Goal: Find specific page/section: Find specific page/section

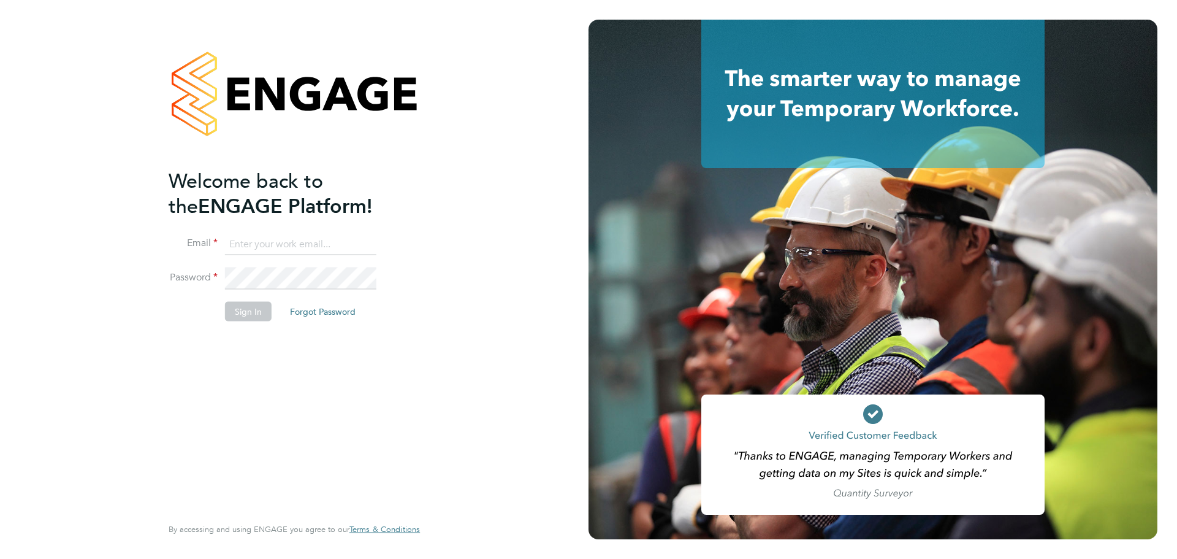
type input "[EMAIL_ADDRESS][DOMAIN_NAME]"
click at [263, 311] on button "Sign In" at bounding box center [248, 311] width 47 height 20
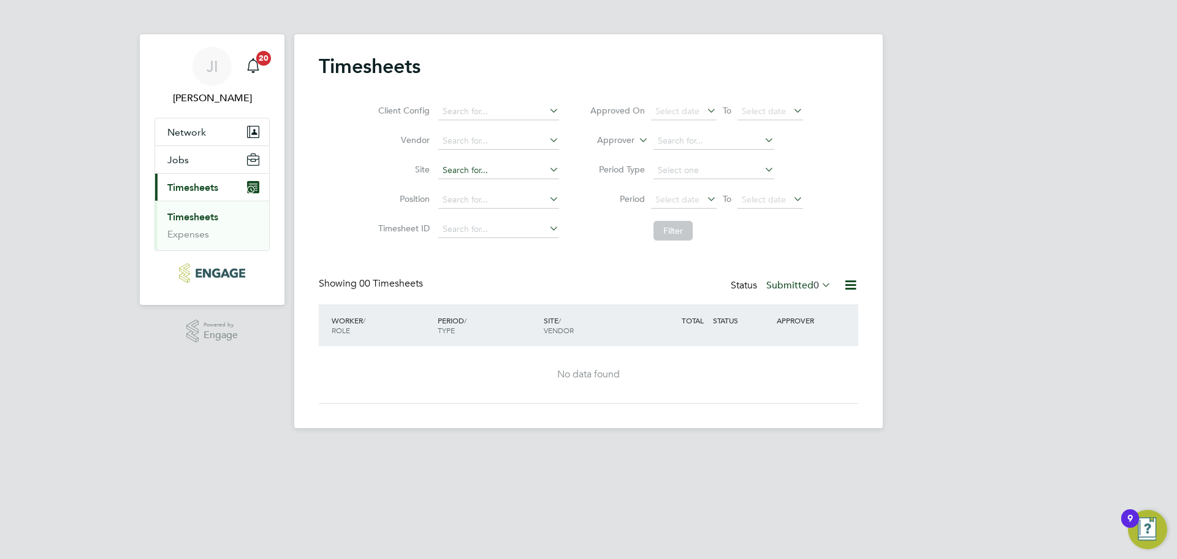
click at [497, 177] on input at bounding box center [498, 170] width 121 height 17
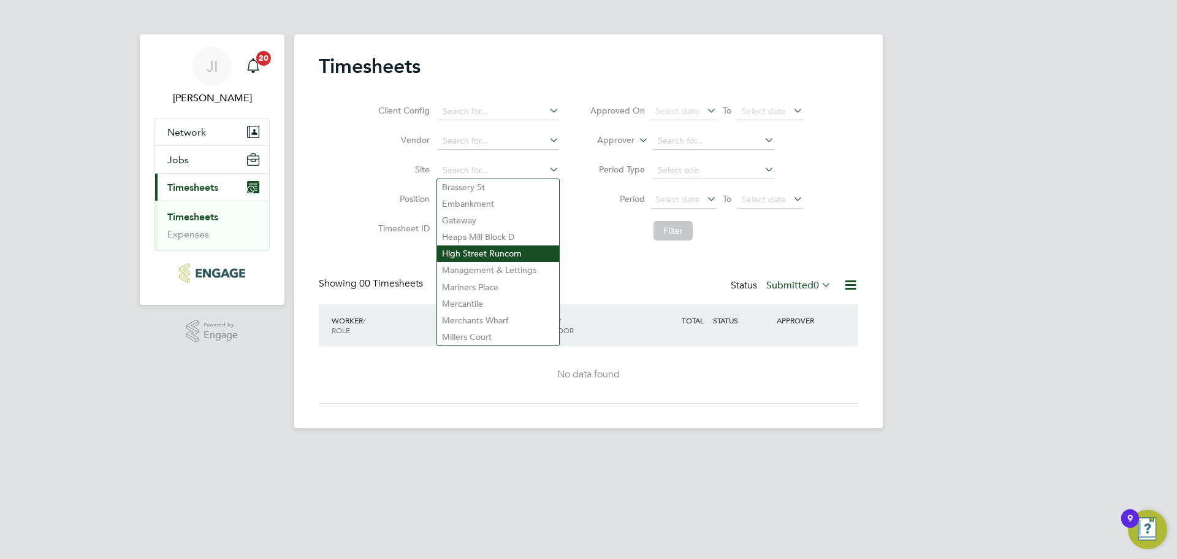
click at [490, 248] on li "High Street Runcorn" at bounding box center [498, 253] width 122 height 17
type input "High Street Runcorn"
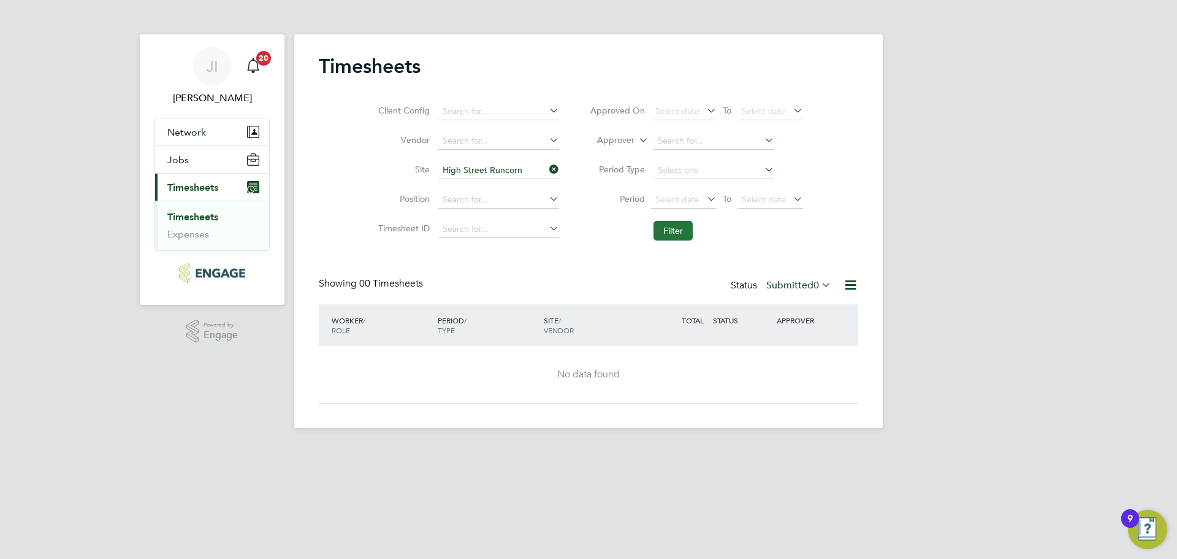
click at [676, 234] on button "Filter" at bounding box center [673, 231] width 39 height 20
click at [683, 193] on span "Select date" at bounding box center [684, 200] width 66 height 17
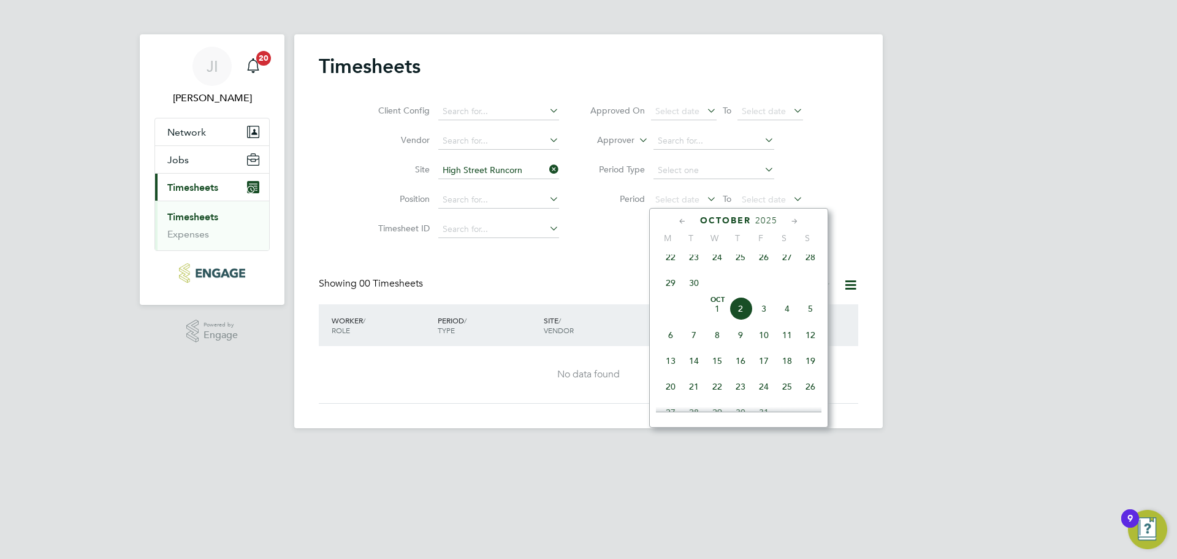
click at [682, 223] on icon at bounding box center [683, 221] width 12 height 13
click at [671, 264] on span "[DATE]" at bounding box center [670, 259] width 23 height 23
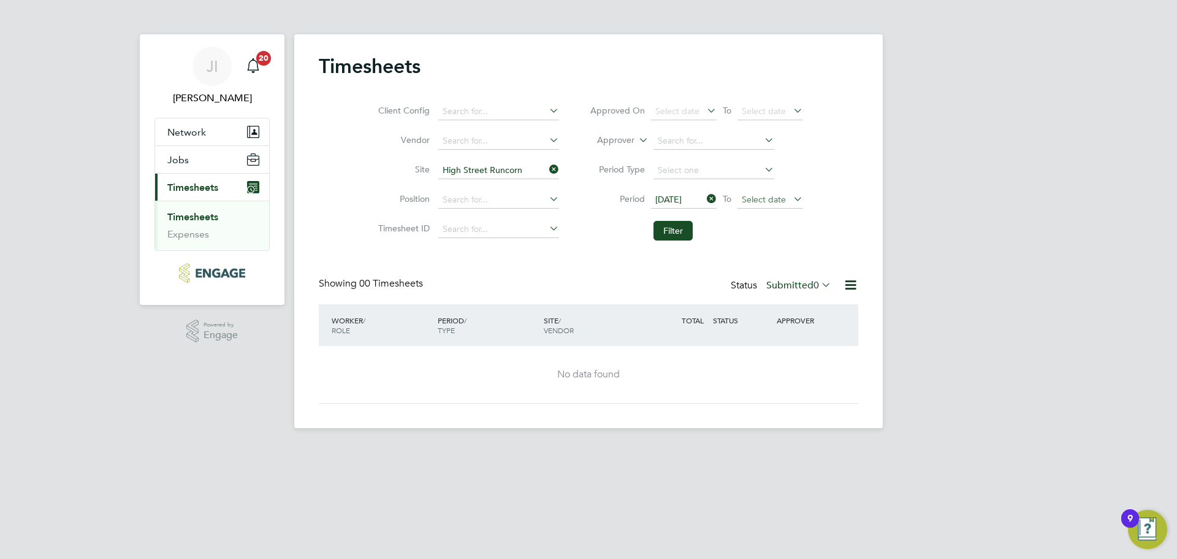
click at [777, 194] on span "Select date" at bounding box center [764, 199] width 44 height 11
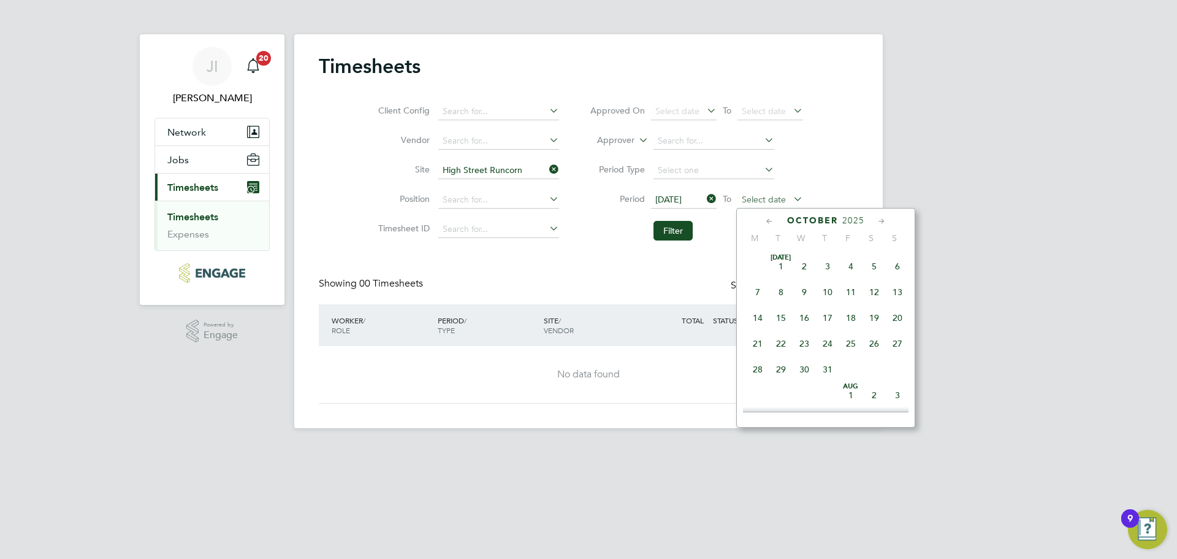
scroll to position [345, 0]
click at [826, 318] on span "2" at bounding box center [827, 308] width 23 height 23
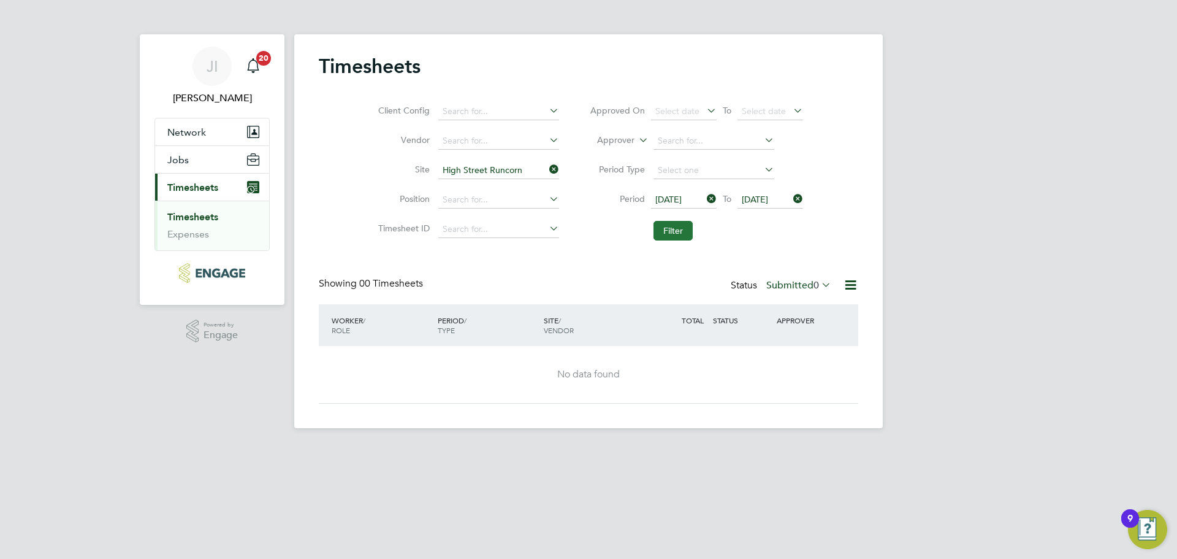
click at [679, 232] on button "Filter" at bounding box center [673, 231] width 39 height 20
click at [509, 111] on input at bounding box center [498, 111] width 121 height 17
click at [519, 129] on li "Legacie Contracts Limited" at bounding box center [498, 128] width 122 height 17
type input "Legacie Contracts Limited"
click at [679, 236] on button "Filter" at bounding box center [673, 231] width 39 height 20
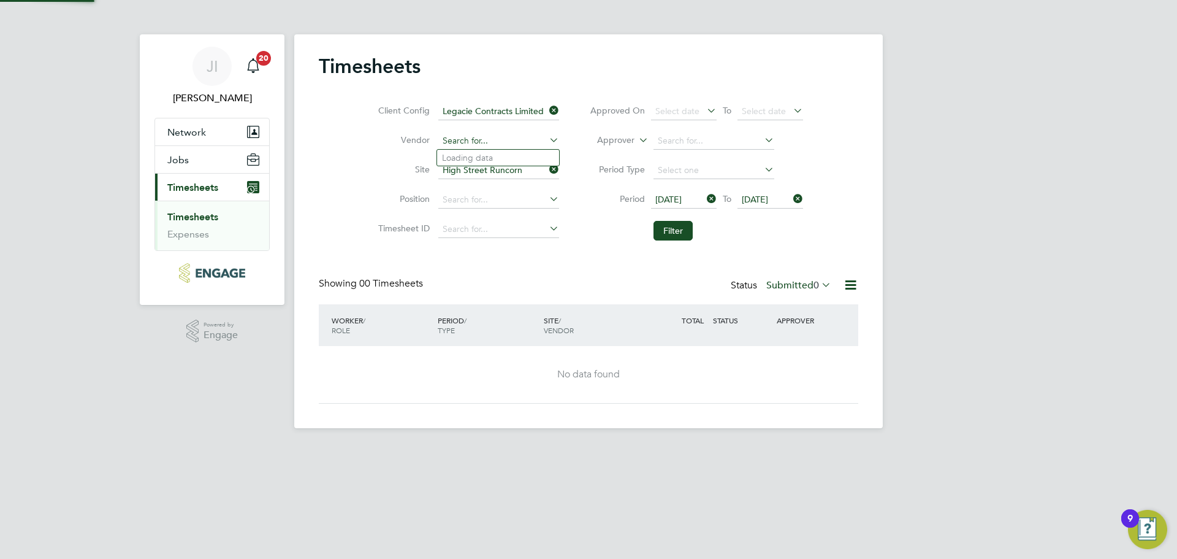
click at [535, 148] on input at bounding box center [498, 140] width 121 height 17
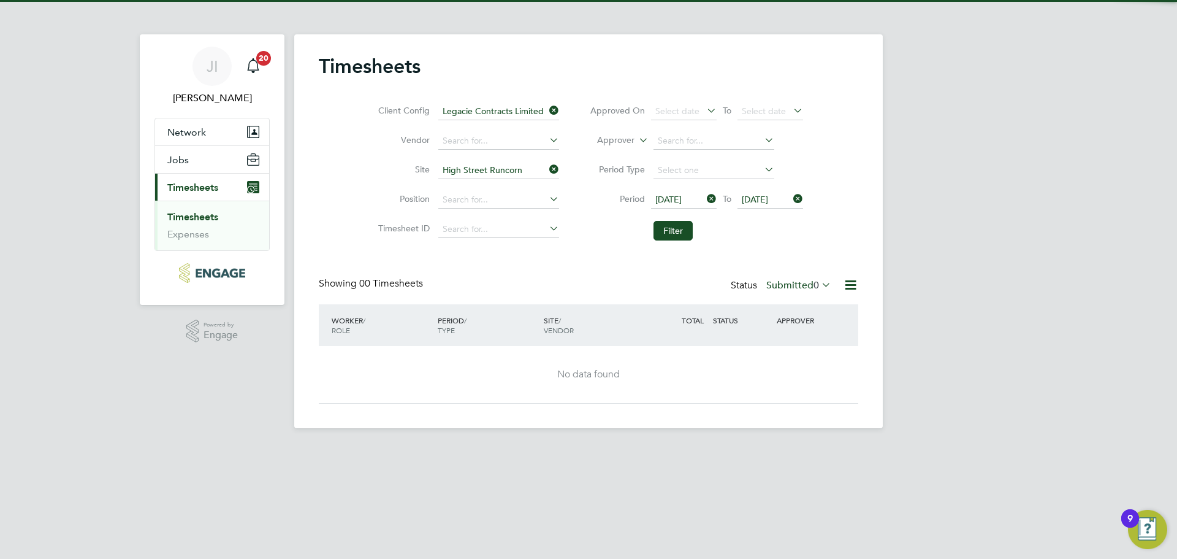
click at [533, 159] on li "18 Recruitment Limited" at bounding box center [498, 158] width 122 height 17
type input "18 Recruitment Limited"
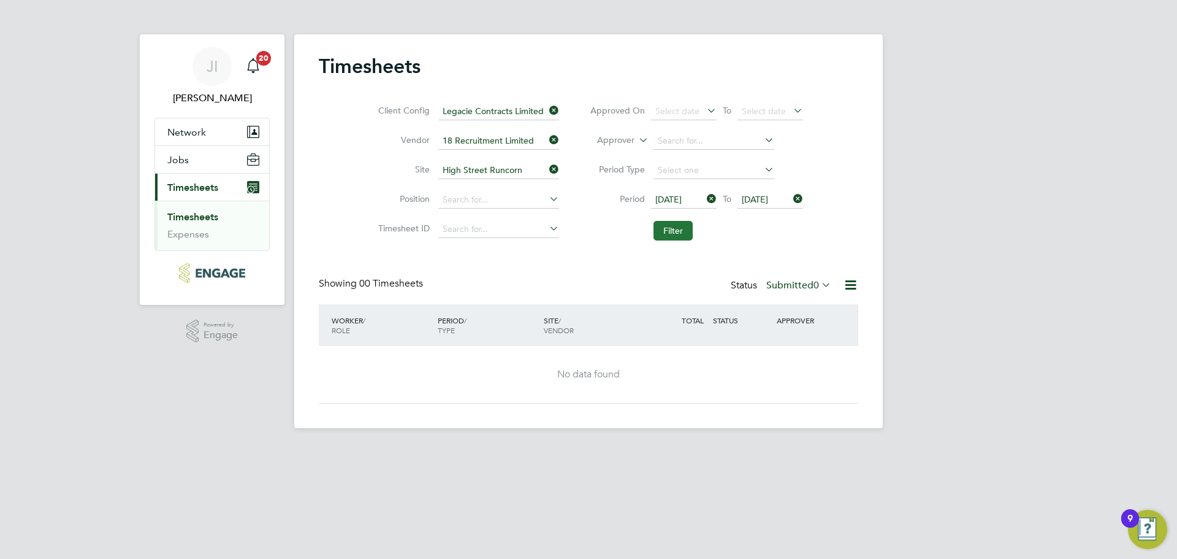
click at [673, 232] on button "Filter" at bounding box center [673, 231] width 39 height 20
click at [459, 204] on input at bounding box center [498, 199] width 121 height 17
click at [578, 241] on li "Filter" at bounding box center [696, 231] width 244 height 32
drag, startPoint x: 506, startPoint y: 222, endPoint x: 557, endPoint y: 240, distance: 54.1
click at [514, 224] on input at bounding box center [498, 229] width 121 height 17
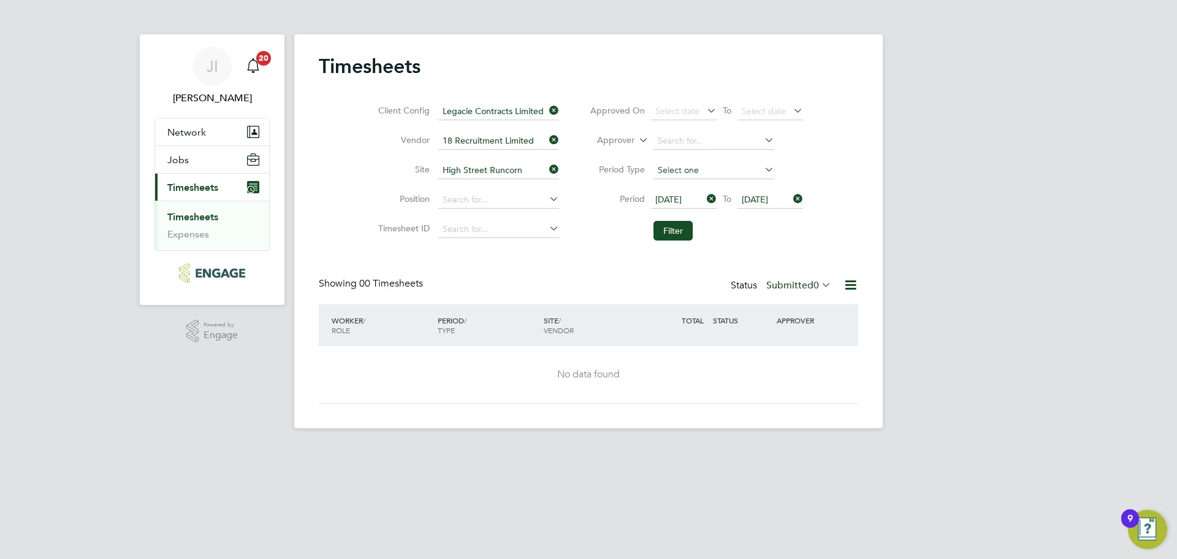
click at [695, 166] on input at bounding box center [714, 170] width 121 height 17
click at [693, 182] on li "Week" at bounding box center [713, 187] width 122 height 16
type input "Week"
click at [762, 164] on icon at bounding box center [762, 169] width 0 height 17
click at [694, 237] on li "Filter" at bounding box center [696, 231] width 244 height 32
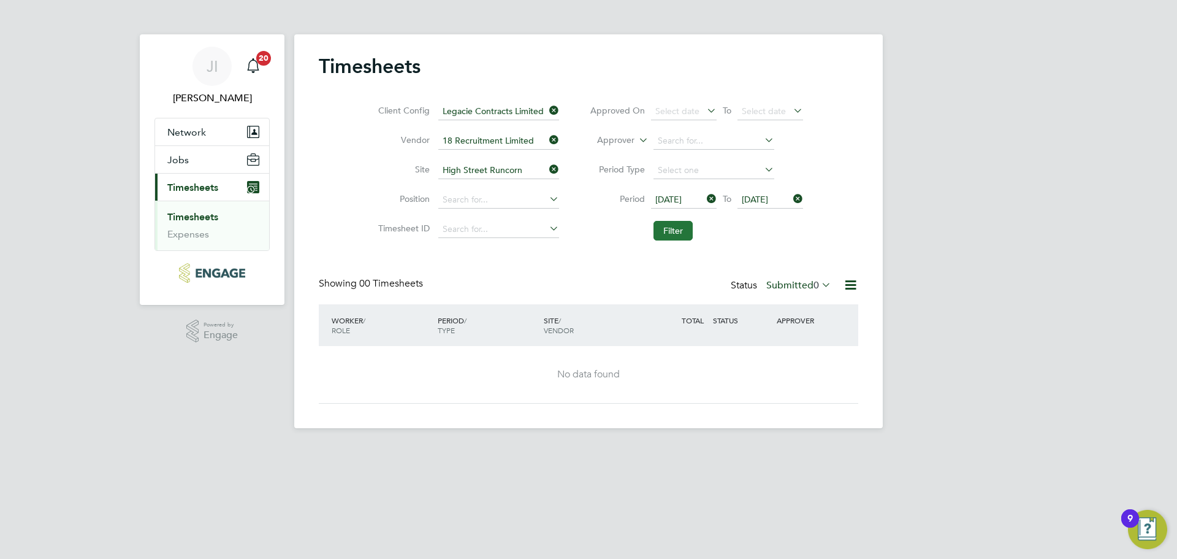
click at [685, 238] on button "Filter" at bounding box center [673, 231] width 39 height 20
click at [196, 129] on span "Network" at bounding box center [186, 132] width 39 height 12
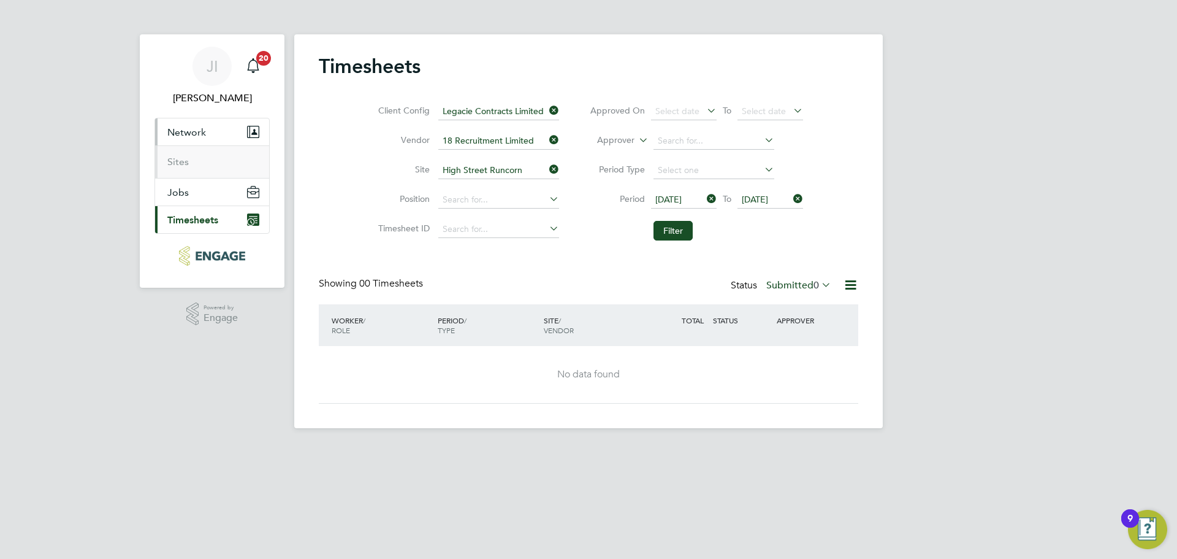
click at [183, 168] on ul "Sites" at bounding box center [212, 161] width 114 height 32
click at [177, 162] on link "Sites" at bounding box center [177, 162] width 21 height 12
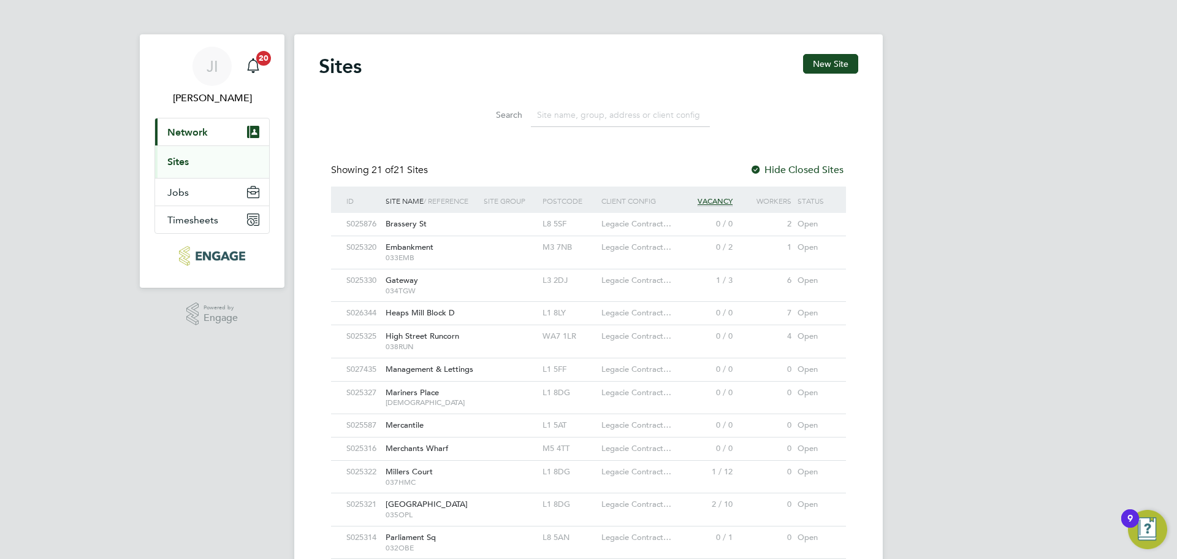
click at [413, 332] on span "High Street Runcorn" at bounding box center [423, 335] width 74 height 10
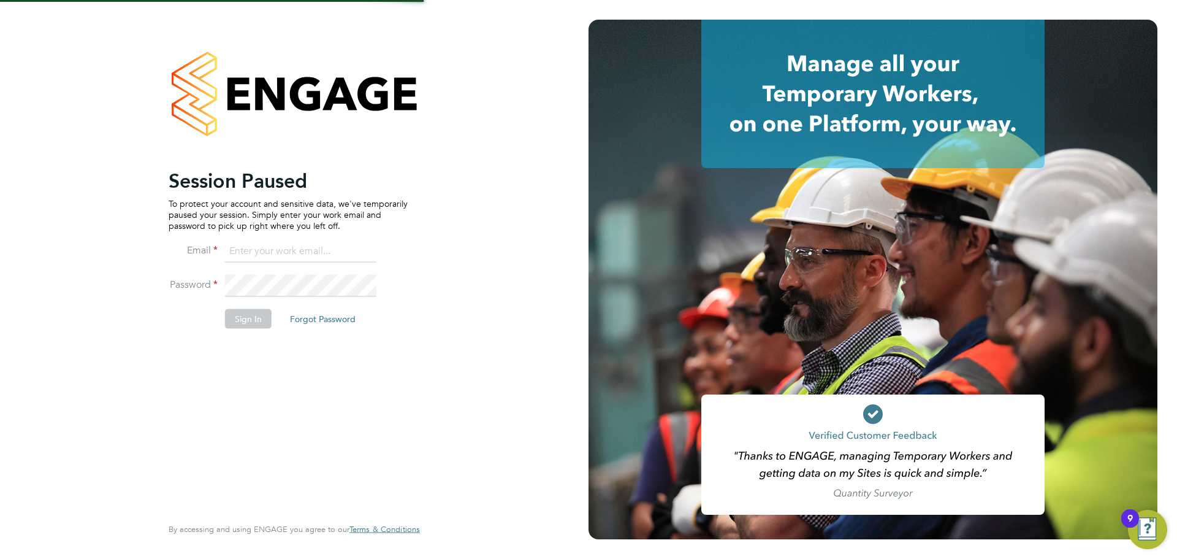
type input "[EMAIL_ADDRESS][DOMAIN_NAME]"
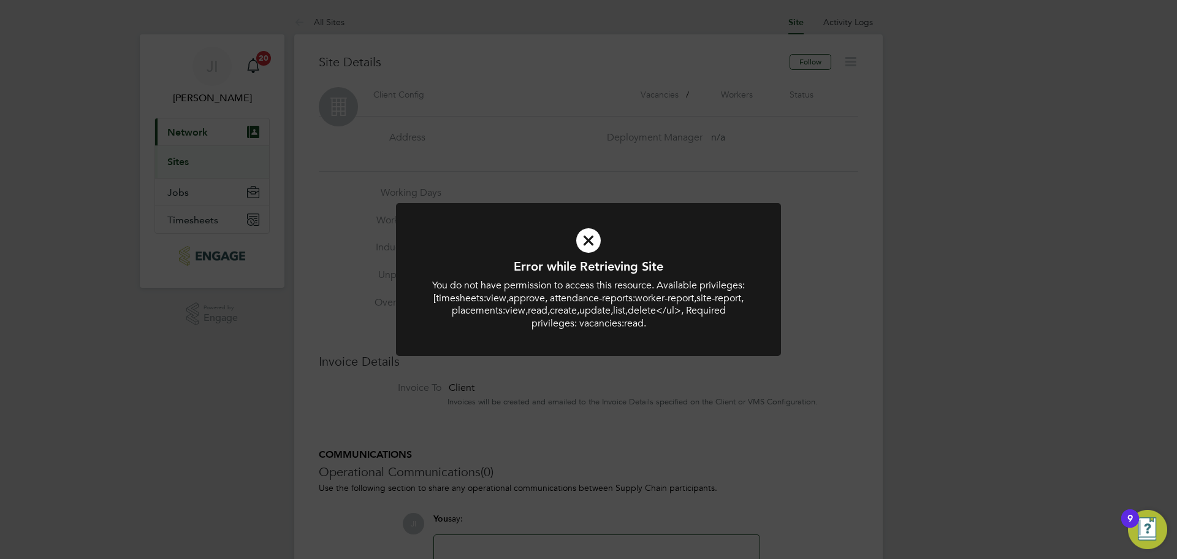
click at [590, 237] on icon at bounding box center [588, 240] width 319 height 48
click at [587, 240] on icon at bounding box center [588, 240] width 319 height 48
click at [197, 165] on div "Error while Retrieving Site You do not have permission to access this resource.…" at bounding box center [588, 279] width 1177 height 559
click at [583, 243] on icon at bounding box center [588, 240] width 319 height 48
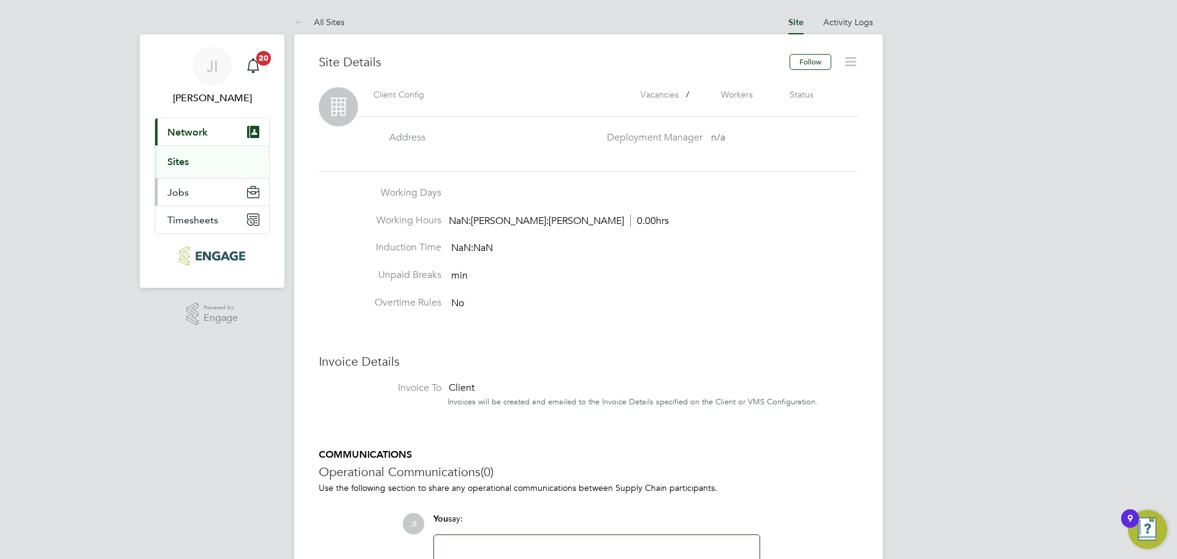
click at [187, 192] on span "Jobs" at bounding box center [177, 192] width 21 height 12
click at [187, 192] on link "Placements" at bounding box center [192, 189] width 51 height 12
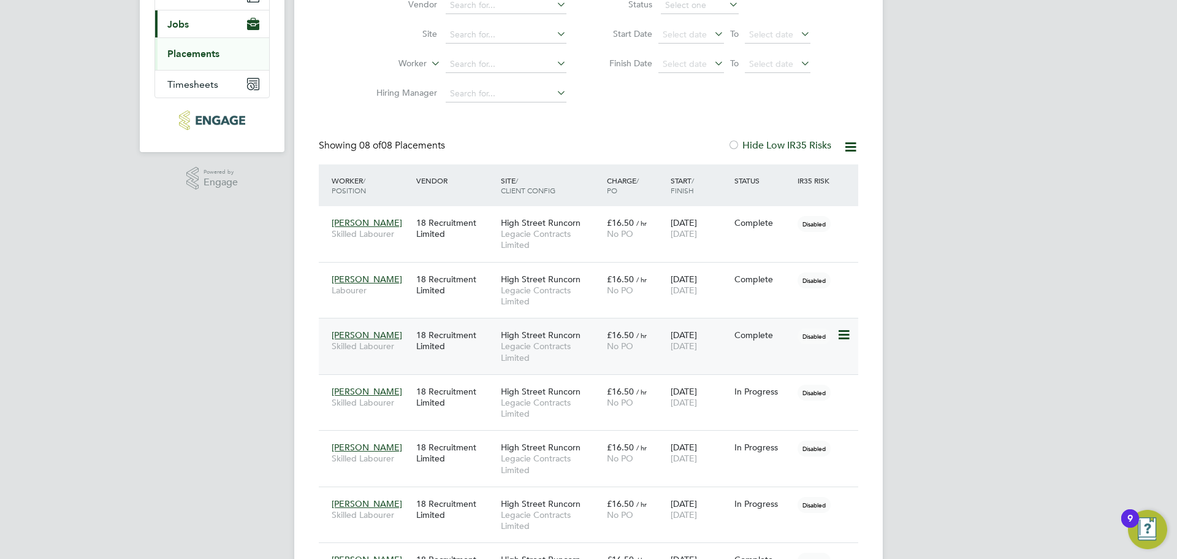
scroll to position [289, 0]
